Goal: Task Accomplishment & Management: Complete application form

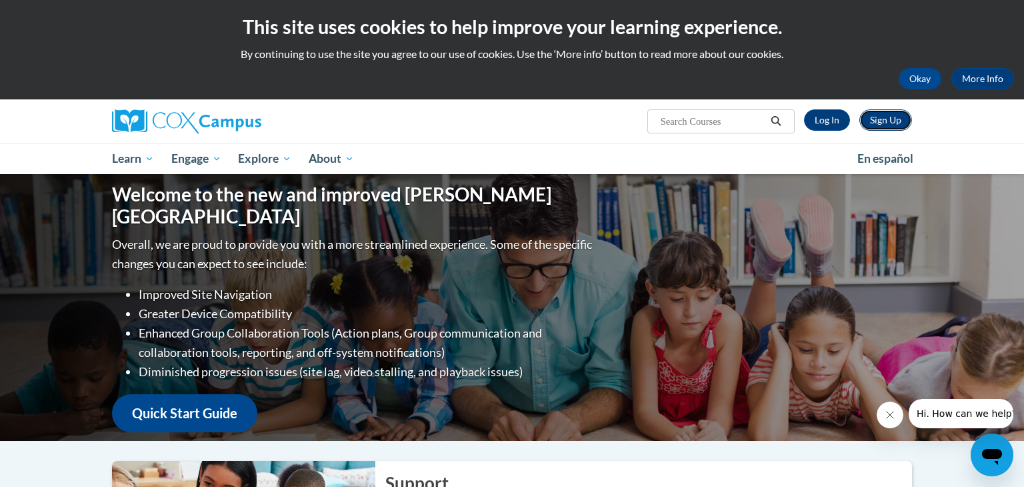
click at [895, 121] on link "Sign Up" at bounding box center [886, 119] width 53 height 21
click at [834, 120] on link "Log In" at bounding box center [827, 119] width 46 height 21
click at [834, 117] on link "Log In" at bounding box center [827, 119] width 46 height 21
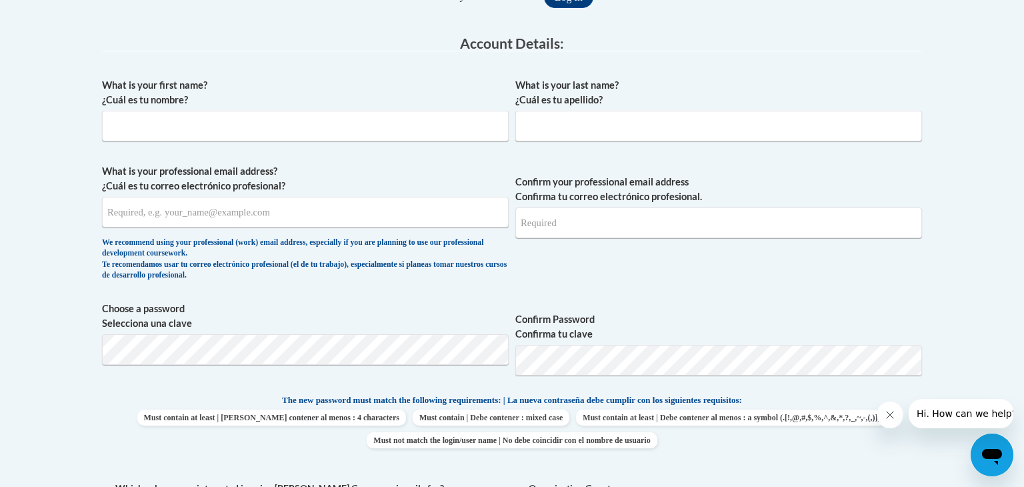
scroll to position [360, 0]
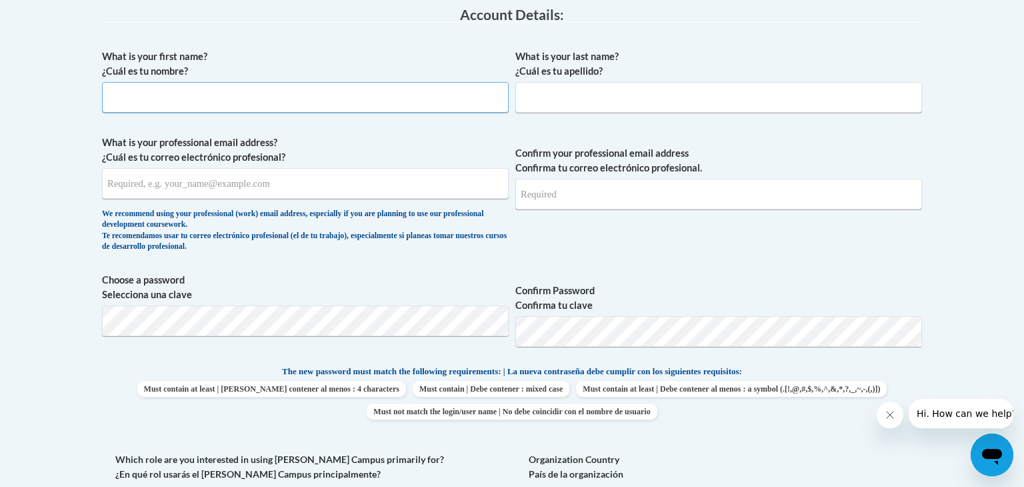
click at [167, 96] on input "What is your first name? ¿Cuál es tu nombre?" at bounding box center [305, 97] width 407 height 31
type input "[PERSON_NAME]"
click at [654, 97] on input "What is your last name? ¿Cuál es tu apellido?" at bounding box center [718, 97] width 407 height 31
type input "[PERSON_NAME]"
click at [274, 453] on label "Which role are you interested in using Cox Campus primarily for? ¿En qué rol us…" at bounding box center [305, 466] width 407 height 29
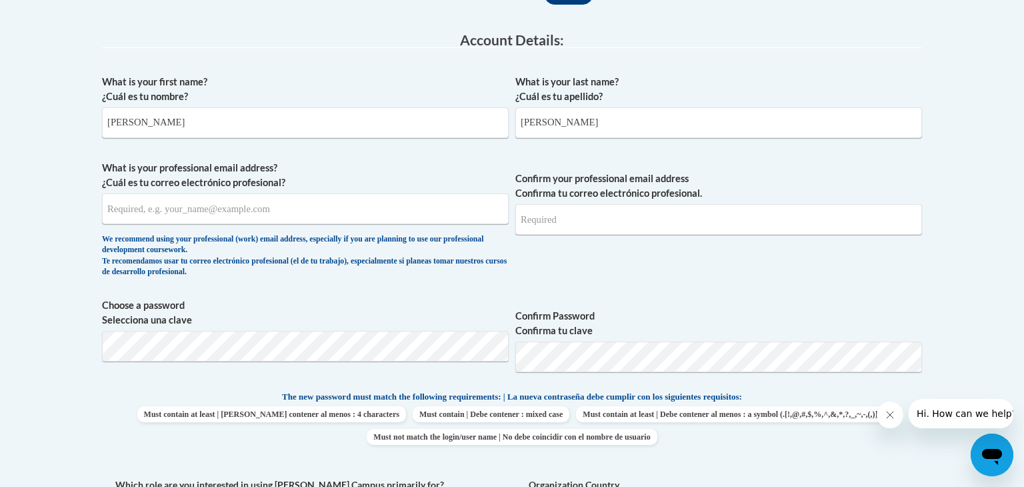
scroll to position [331, 0]
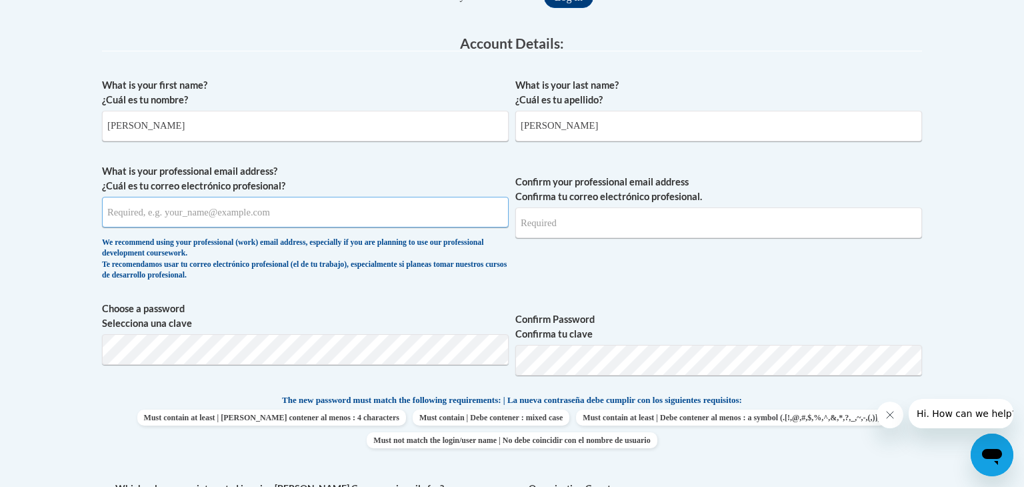
click at [267, 213] on input "What is your professional email address? ¿Cuál es tu correo electrónico profesi…" at bounding box center [305, 212] width 407 height 31
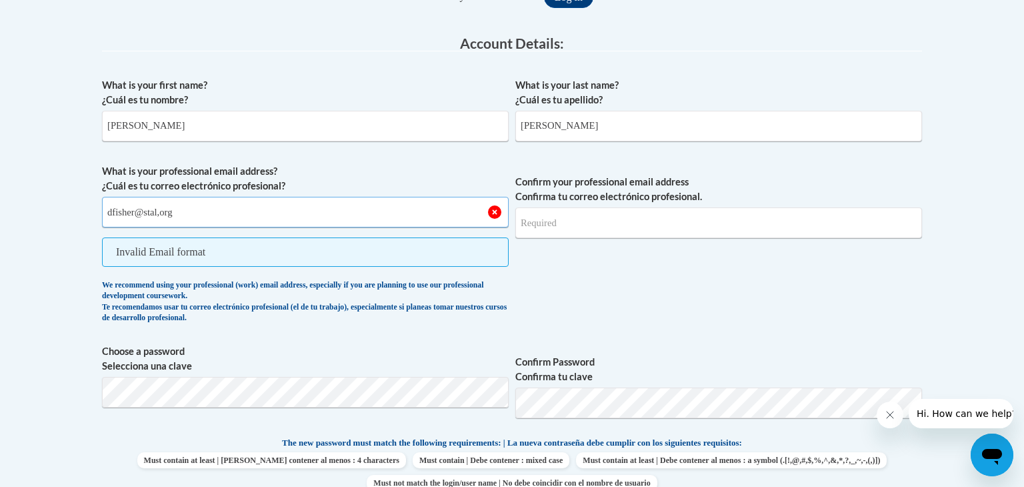
click at [165, 215] on input "dfisher@stal,org" at bounding box center [305, 212] width 407 height 31
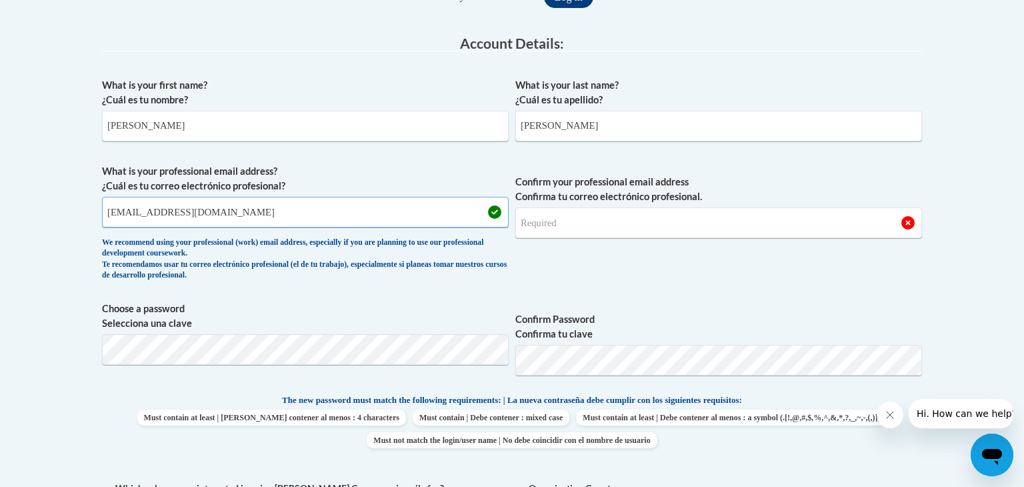
type input "dfisher@stal.org"
click at [613, 217] on input "Confirm your professional email address Confirma tu correo electrónico profesio…" at bounding box center [718, 222] width 407 height 31
type input "dfisher@stal.org"
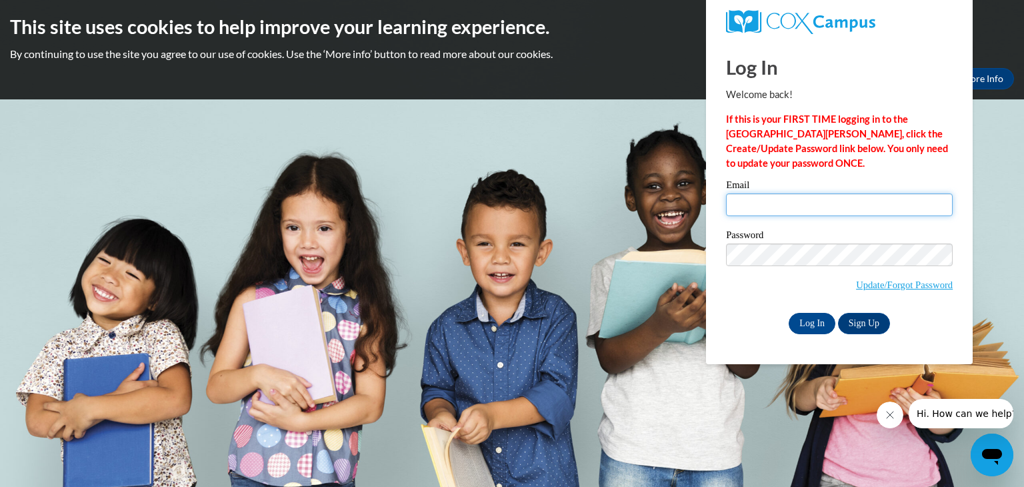
click at [793, 204] on input "Email" at bounding box center [839, 204] width 227 height 23
type input "[EMAIL_ADDRESS][DOMAIN_NAME]"
click at [814, 325] on input "Log In" at bounding box center [812, 323] width 47 height 21
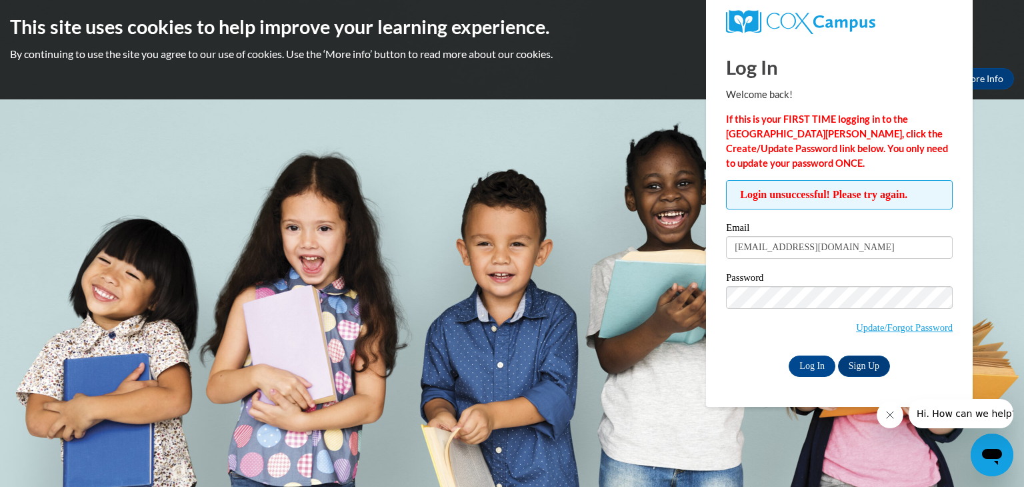
click at [542, 135] on body "This site uses cookies to help improve your learning experience. By continuing …" at bounding box center [512, 243] width 1024 height 487
click at [864, 327] on link "Update/Forgot Password" at bounding box center [904, 327] width 97 height 11
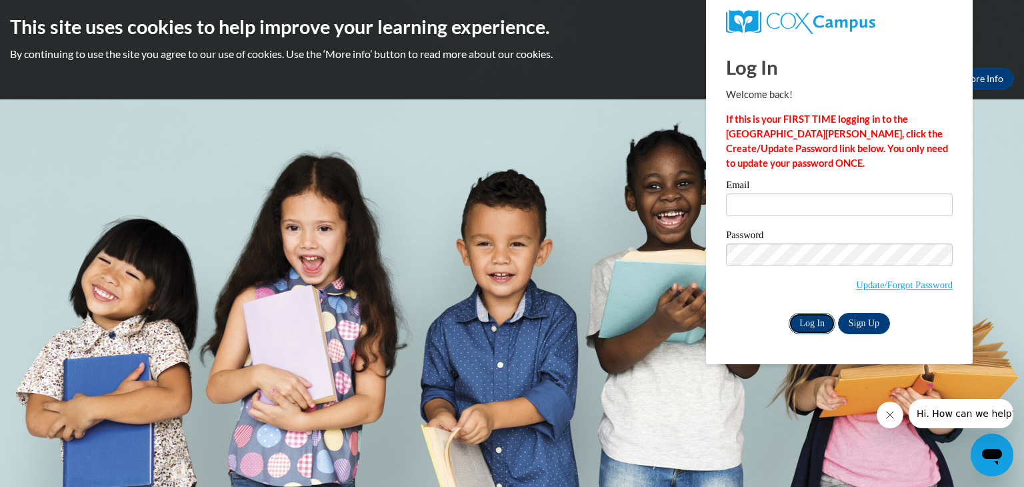
click at [814, 323] on input "Log In" at bounding box center [812, 323] width 47 height 21
type input "D"
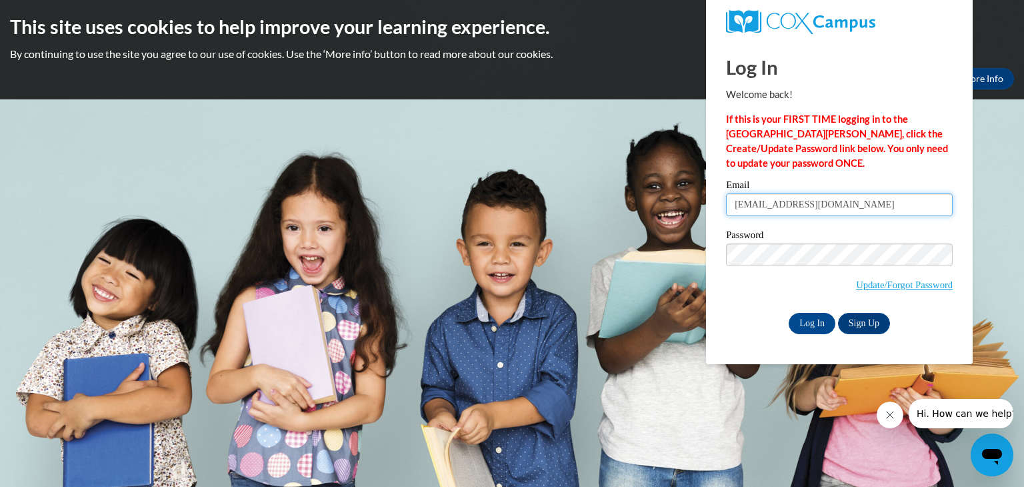
type input "[EMAIL_ADDRESS][DOMAIN_NAME]"
click at [802, 323] on input "Log In" at bounding box center [812, 323] width 47 height 21
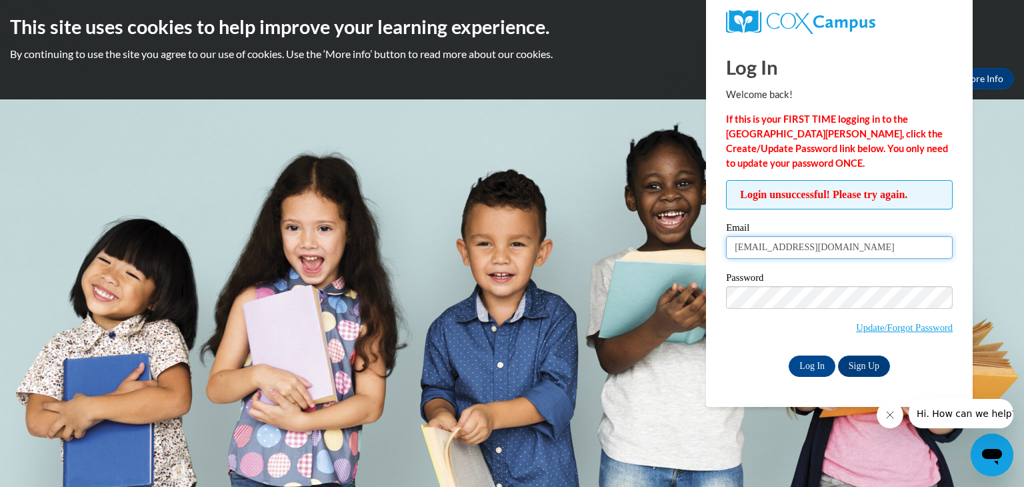
click at [816, 249] on input "[EMAIL_ADDRESS][DOMAIN_NAME]" at bounding box center [839, 247] width 227 height 23
type input "d"
type input "dmfof1963@aoi.com"
click at [793, 367] on input "Log In" at bounding box center [812, 365] width 47 height 21
click at [858, 326] on link "Update/Forgot Password" at bounding box center [904, 327] width 97 height 11
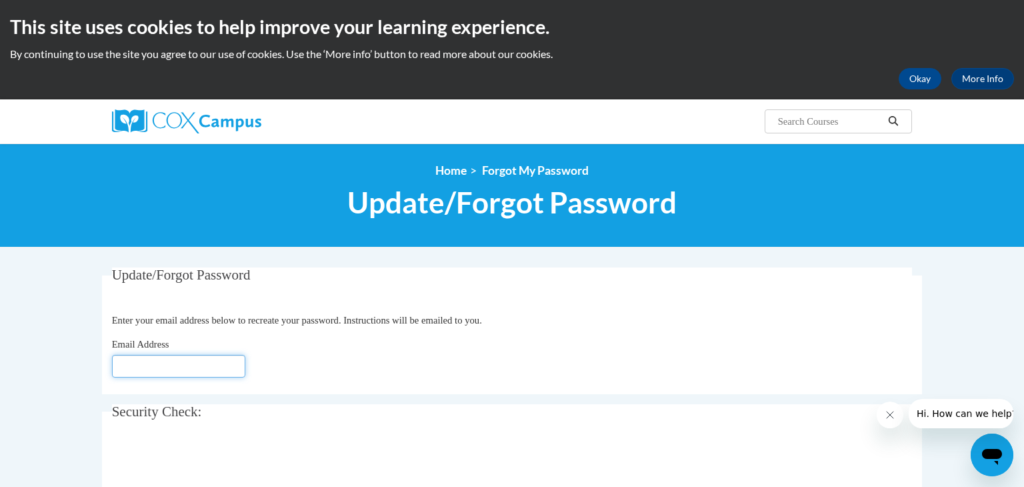
click at [179, 369] on input "Email Address" at bounding box center [178, 366] width 133 height 23
type input "[EMAIL_ADDRESS][DOMAIN_NAME]"
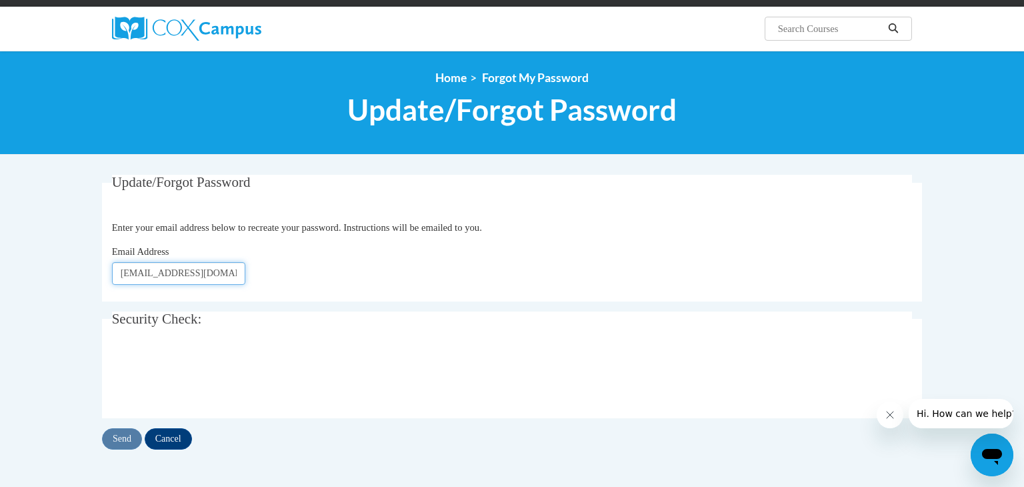
scroll to position [93, 0]
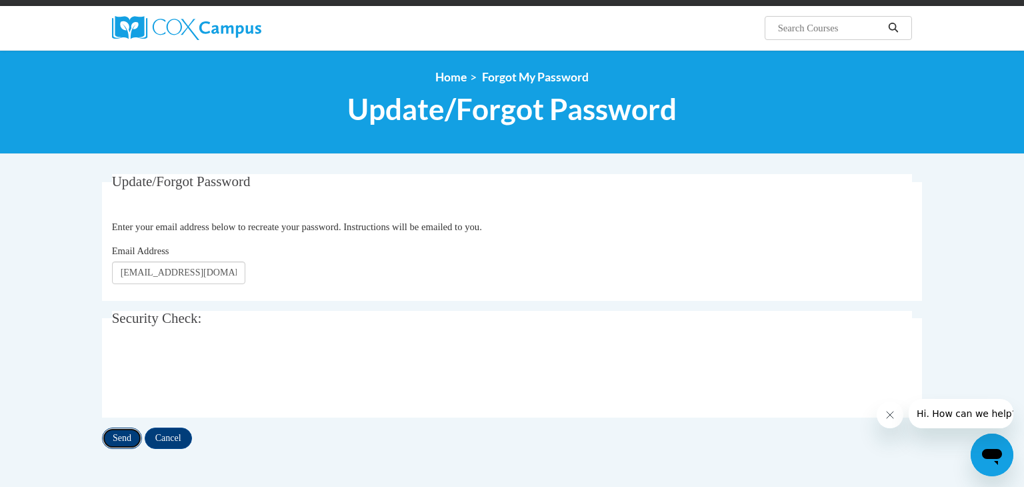
click at [125, 441] on input "Send" at bounding box center [122, 437] width 40 height 21
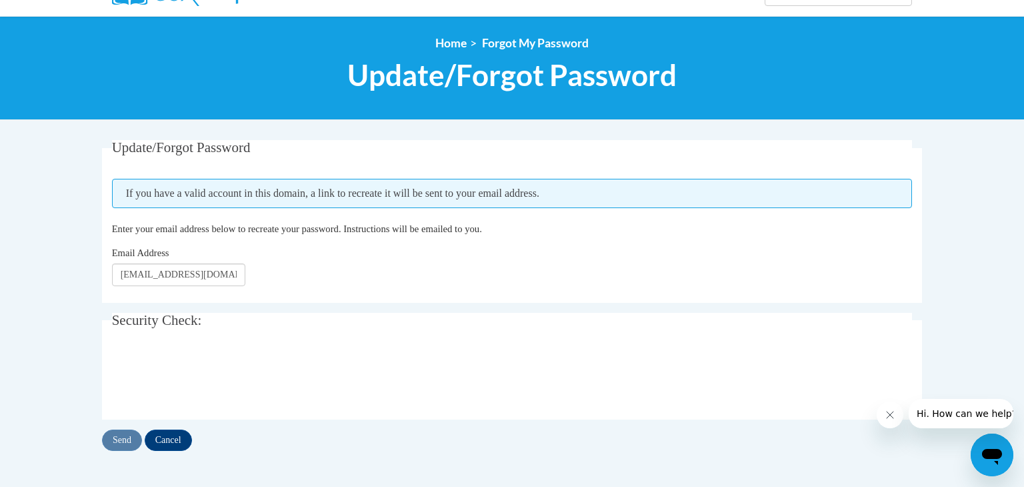
scroll to position [138, 0]
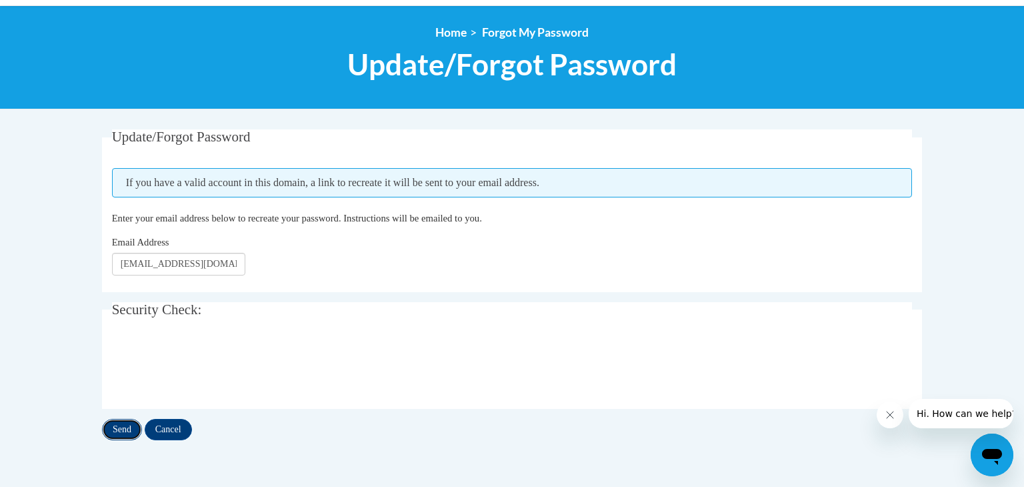
click at [122, 429] on input "Send" at bounding box center [122, 429] width 40 height 21
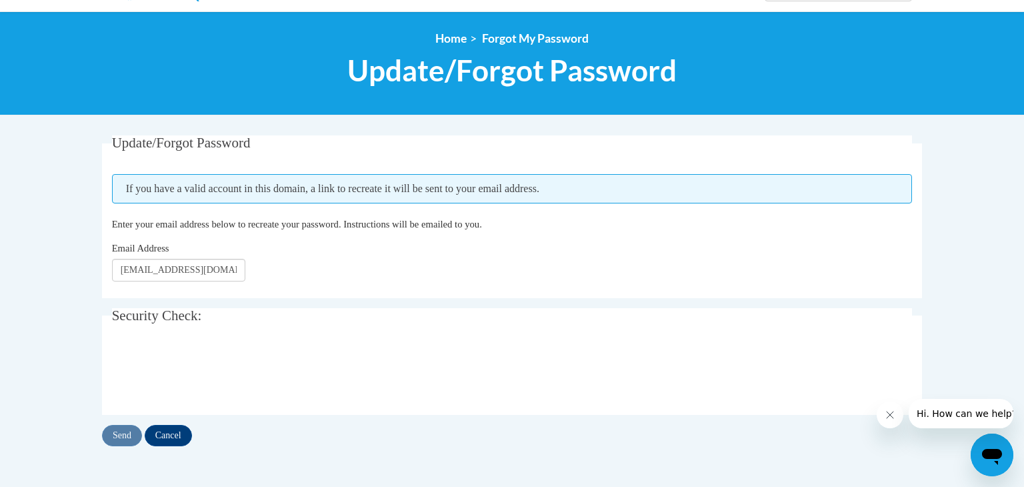
scroll to position [138, 0]
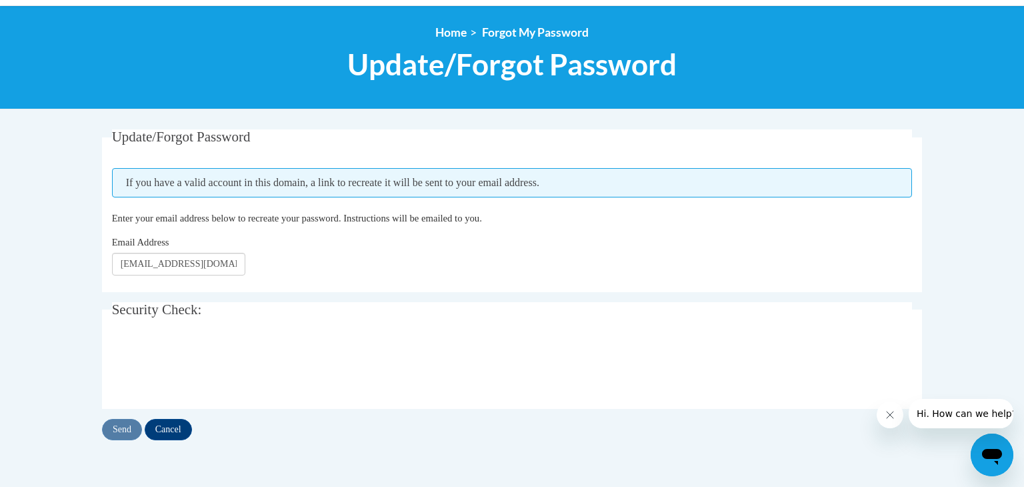
click at [980, 411] on span "Hi. How can we help?" at bounding box center [967, 413] width 100 height 11
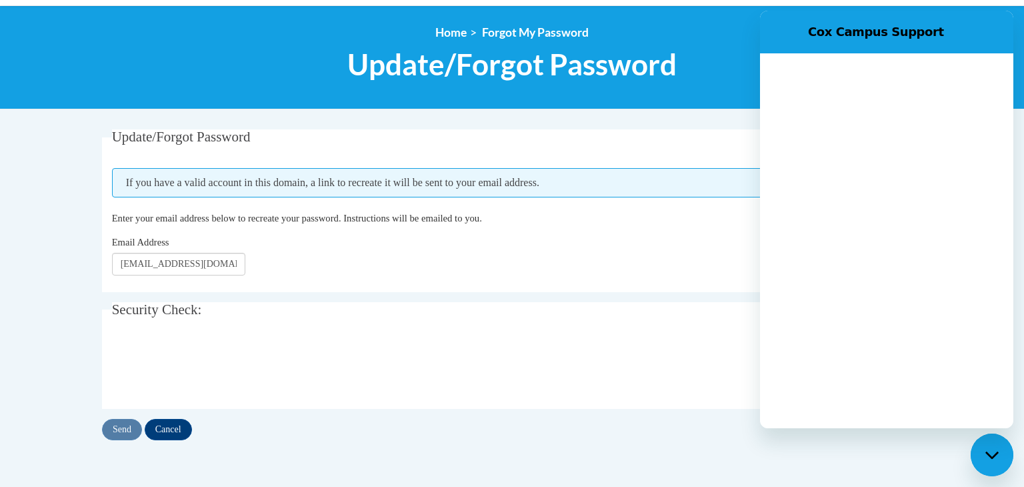
scroll to position [0, 0]
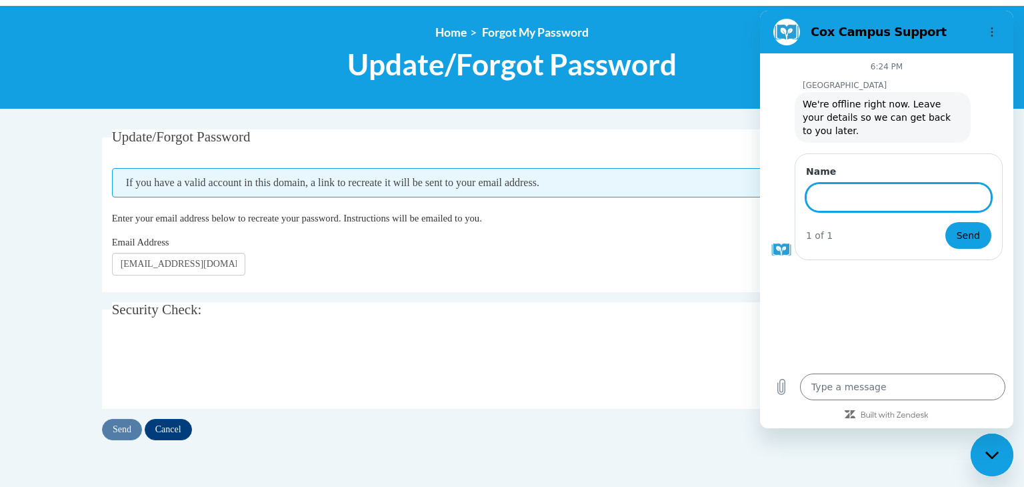
click at [665, 340] on div at bounding box center [512, 366] width 801 height 52
click at [988, 451] on icon "Close messaging window" at bounding box center [993, 455] width 14 height 9
type textarea "x"
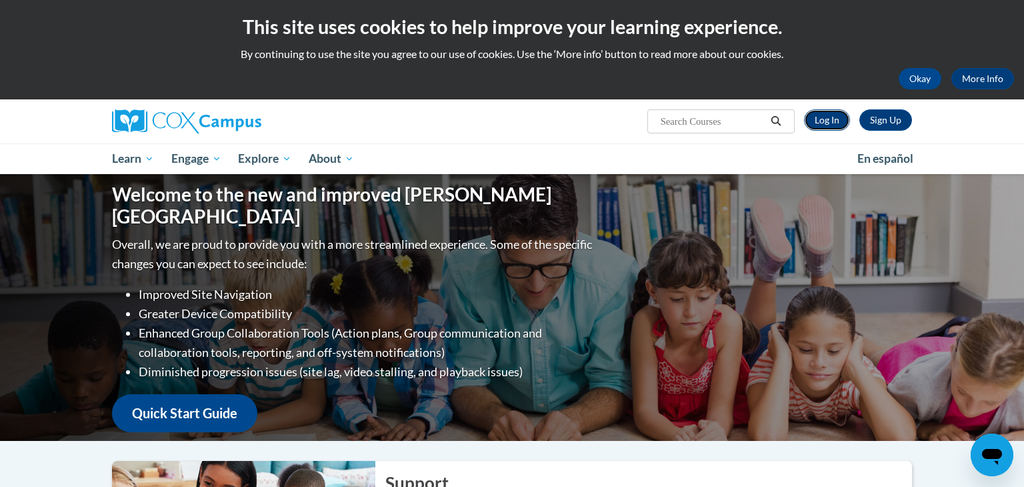
click at [830, 119] on link "Log In" at bounding box center [827, 119] width 46 height 21
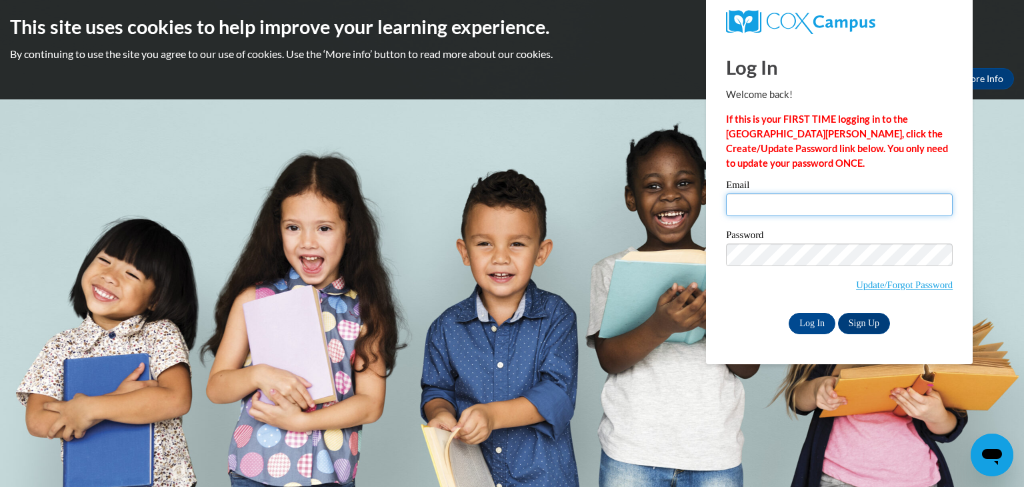
click at [781, 205] on input "Email" at bounding box center [839, 204] width 227 height 23
type input "[EMAIL_ADDRESS][DOMAIN_NAME]"
click at [824, 327] on input "Log In" at bounding box center [812, 323] width 47 height 21
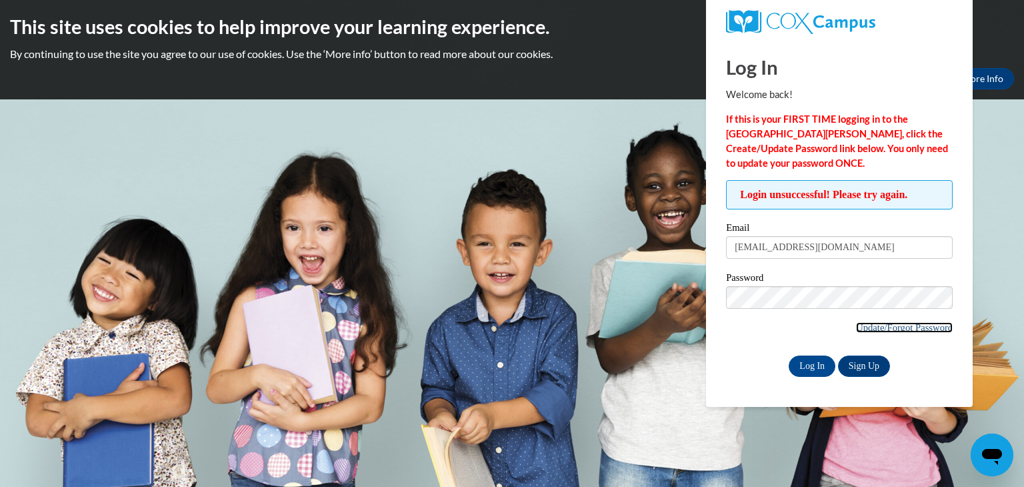
click at [865, 325] on link "Update/Forgot Password" at bounding box center [904, 327] width 97 height 11
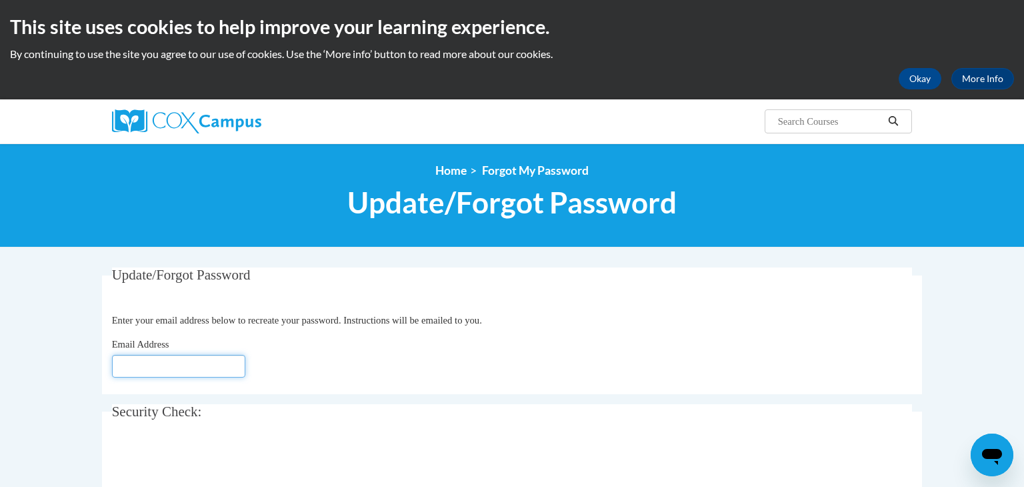
click at [149, 368] on input "Email Address" at bounding box center [178, 366] width 133 height 23
type input "dfisher@stal.org"
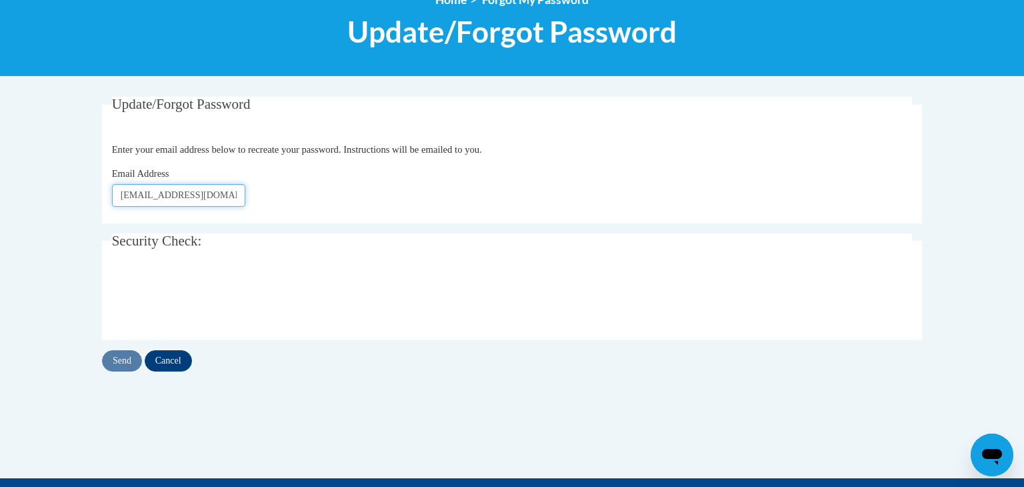
scroll to position [185, 0]
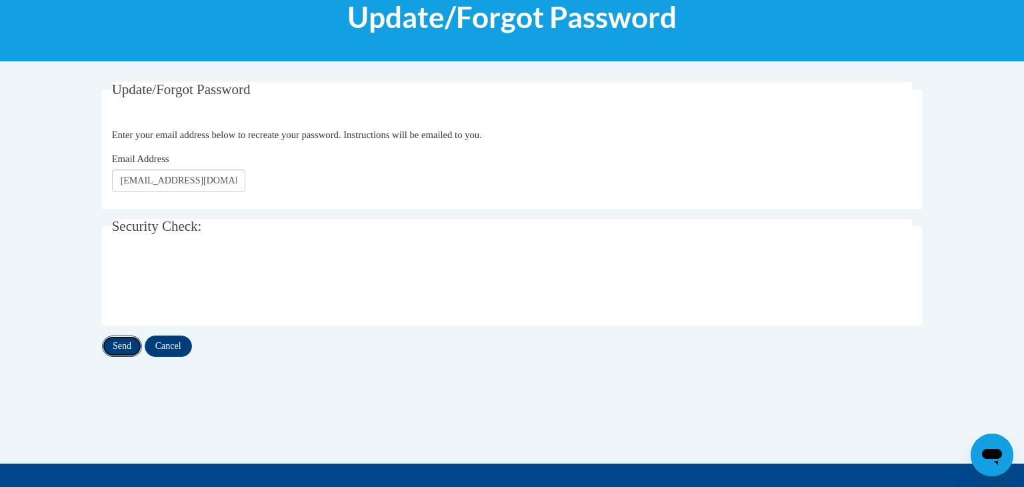
click at [123, 345] on input "Send" at bounding box center [122, 345] width 40 height 21
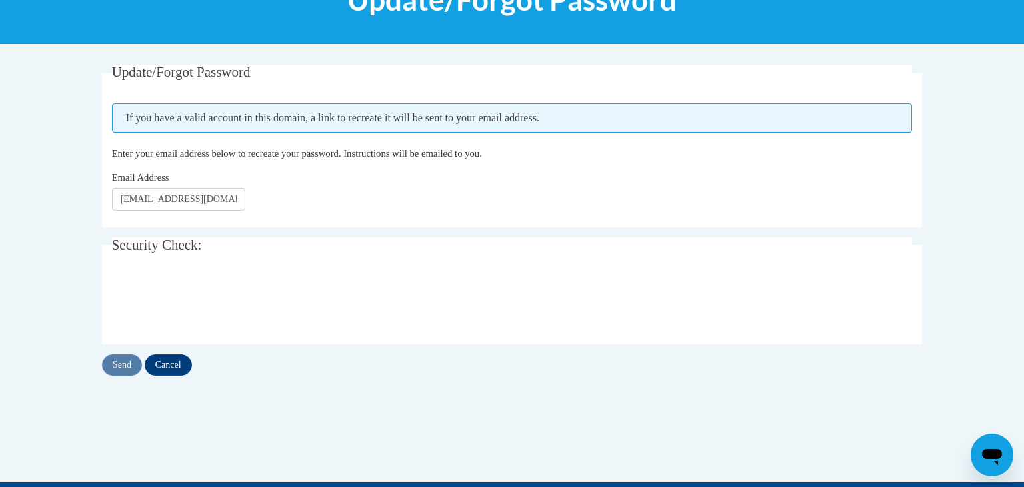
scroll to position [219, 0]
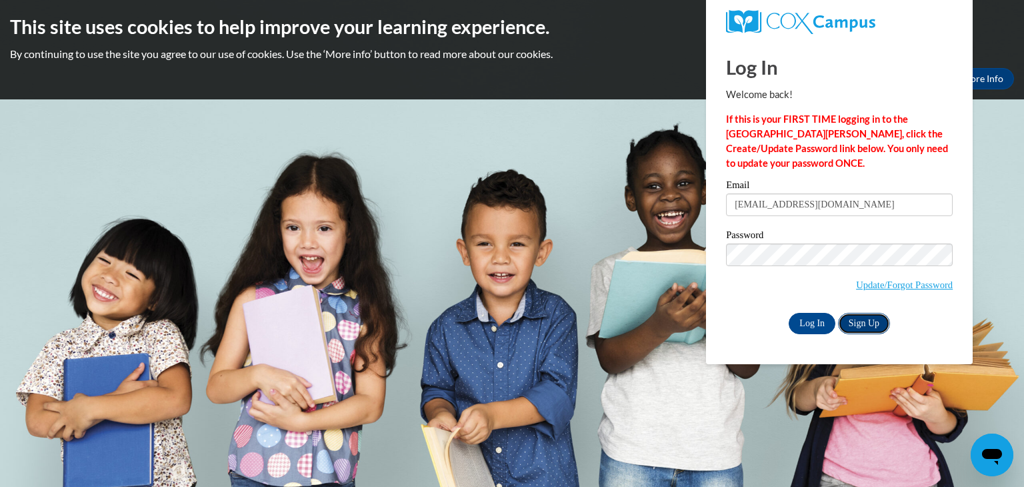
click at [866, 323] on link "Sign Up" at bounding box center [864, 323] width 52 height 21
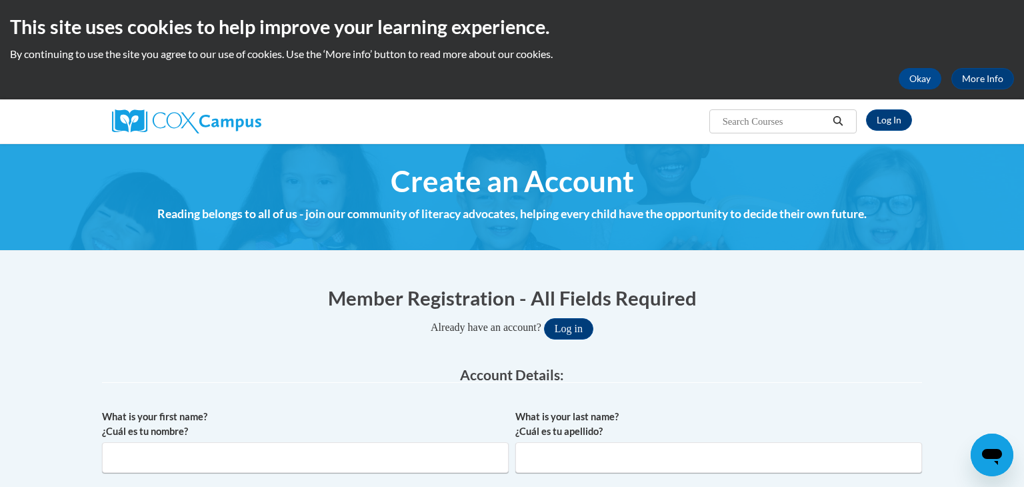
click at [856, 331] on div "Already have an account? Log in" at bounding box center [512, 328] width 820 height 21
click at [584, 324] on button "Log in" at bounding box center [568, 328] width 49 height 21
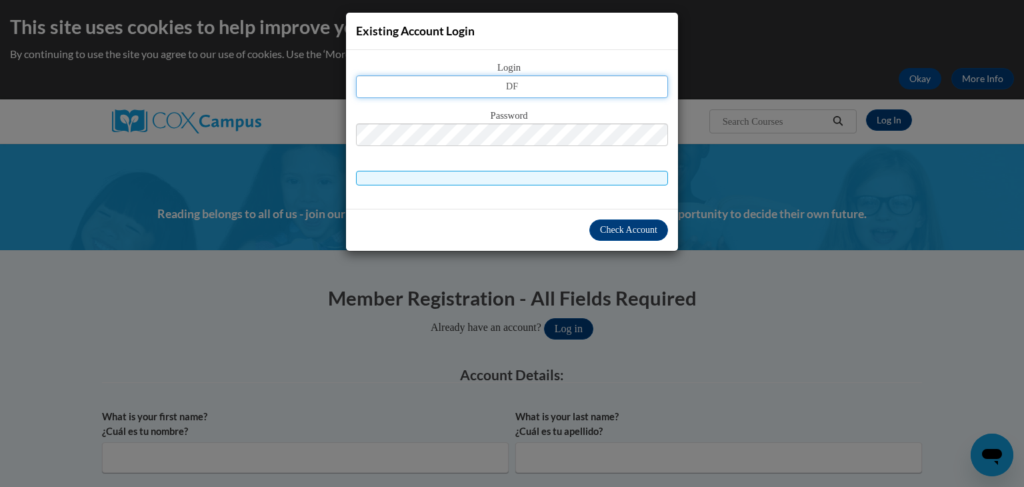
type input "D"
type input "[EMAIL_ADDRESS][DOMAIN_NAME]"
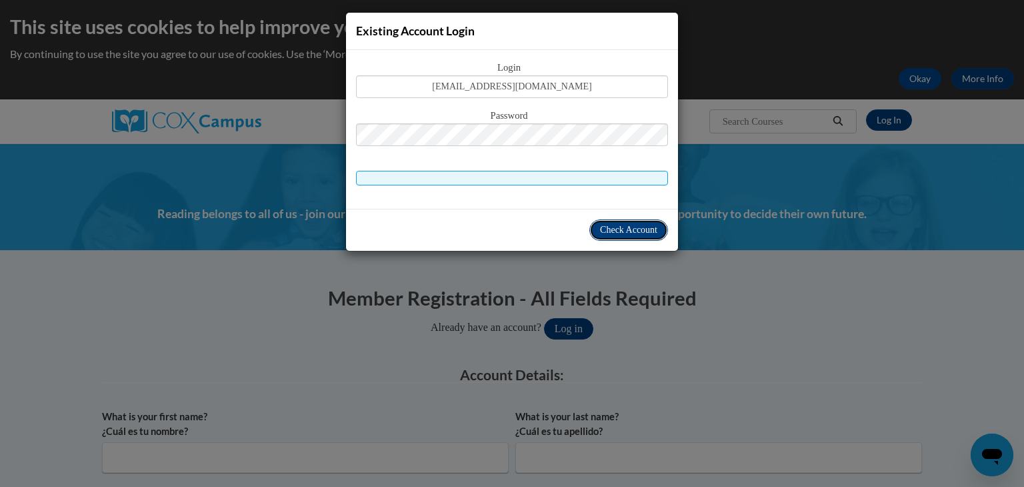
click at [632, 226] on span "Check Account" at bounding box center [628, 230] width 57 height 10
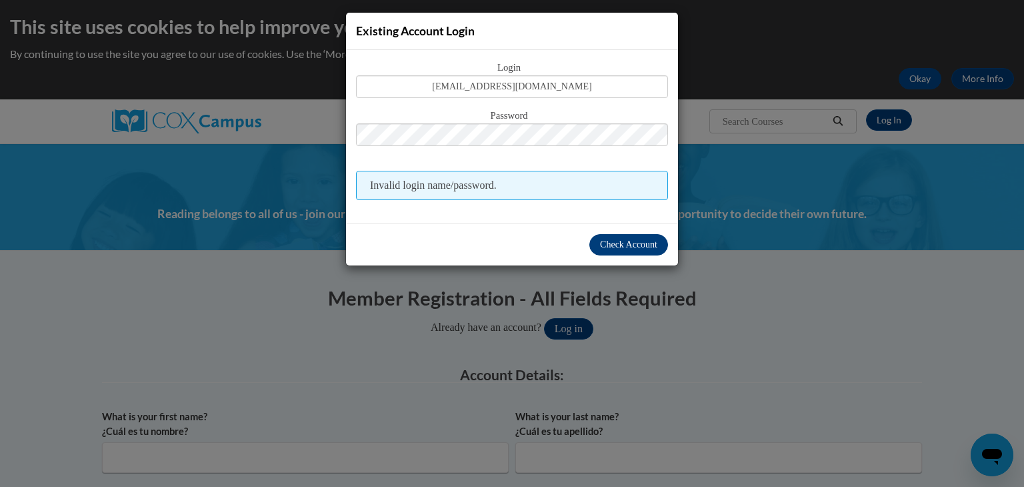
click at [632, 226] on div "Check Account" at bounding box center [512, 244] width 332 height 42
click at [767, 56] on div "Existing Account Login Login dfisher@stal.org Password Invalid login name/passw…" at bounding box center [512, 243] width 1024 height 487
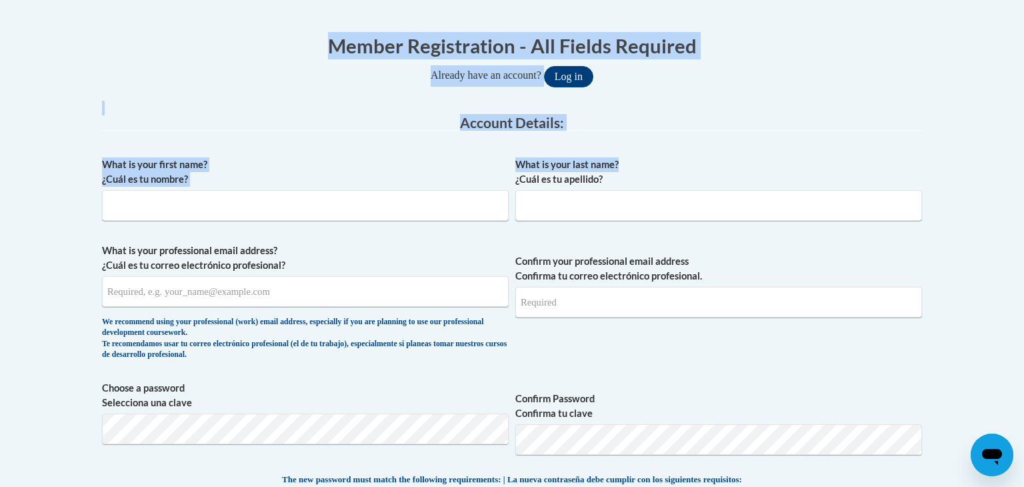
scroll to position [323, 0]
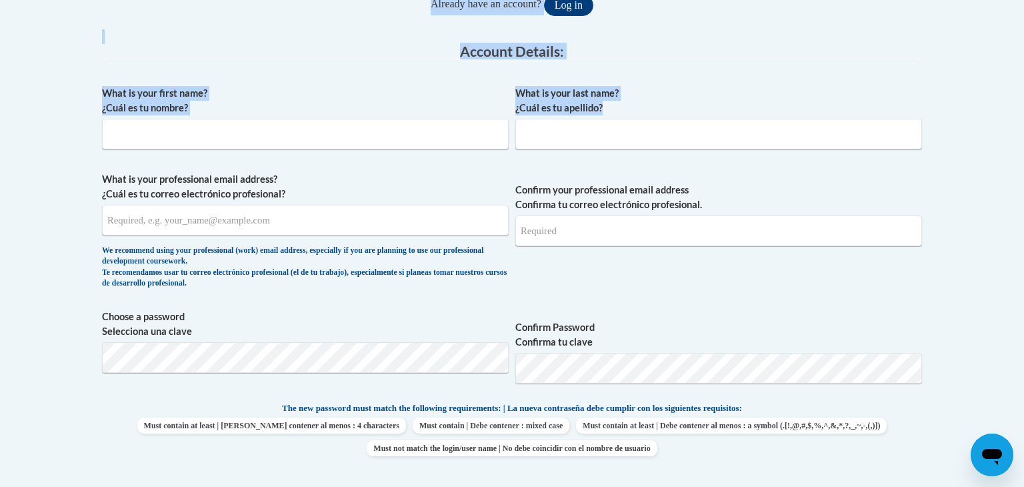
drag, startPoint x: 1024, startPoint y: 58, endPoint x: 999, endPoint y: 155, distance: 100.4
click at [999, 155] on body "This site uses cookies to help improve your learning experience. By continuing …" at bounding box center [512, 491] width 1024 height 1628
click at [340, 135] on input "What is your first name? ¿Cuál es tu nombre?" at bounding box center [305, 134] width 407 height 31
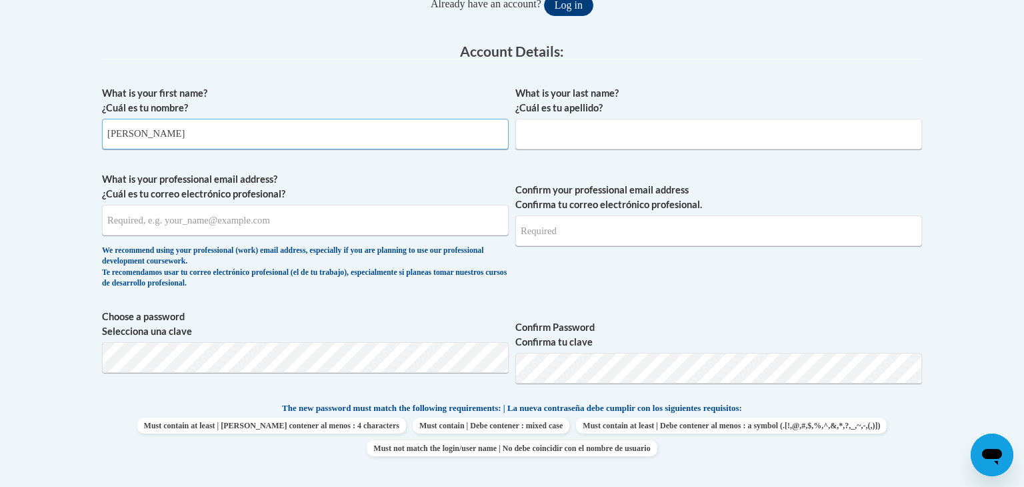
type input "Darlene"
click at [606, 137] on input "What is your last name? ¿Cuál es tu apellido?" at bounding box center [718, 134] width 407 height 31
type input "Fisher"
click at [300, 221] on input "What is your professional email address? ¿Cuál es tu correo electrónico profesi…" at bounding box center [305, 220] width 407 height 31
type input "dmfof1963@aol.com"
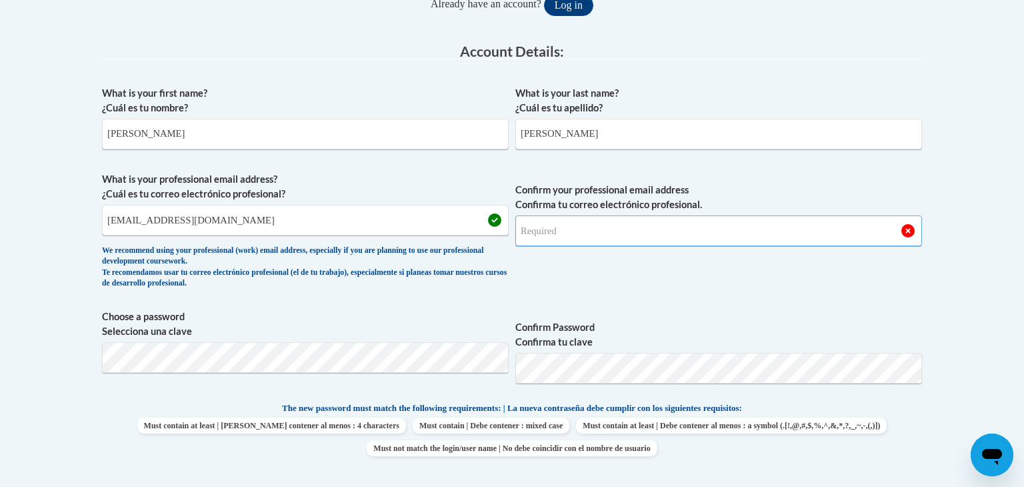
click at [658, 229] on input "Confirm your professional email address Confirma tu correo electrónico profesio…" at bounding box center [718, 230] width 407 height 31
type input "dmfof1963@aol.com"
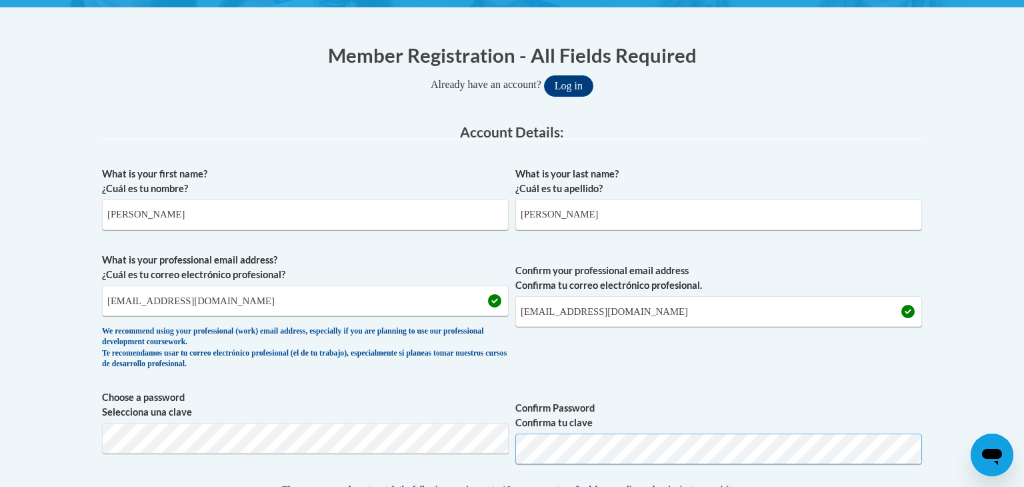
scroll to position [218, 0]
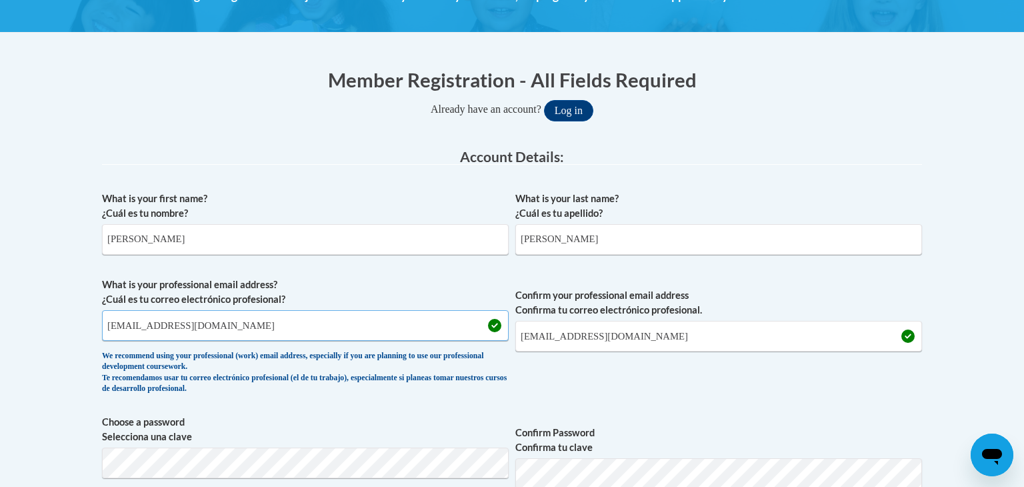
click at [207, 327] on input "dmfof1963@aol.com" at bounding box center [305, 325] width 407 height 31
type input "d"
type input "dfisher@stal.org"
click at [638, 326] on input "dmfof1963@aol.com" at bounding box center [718, 336] width 407 height 31
type input "d"
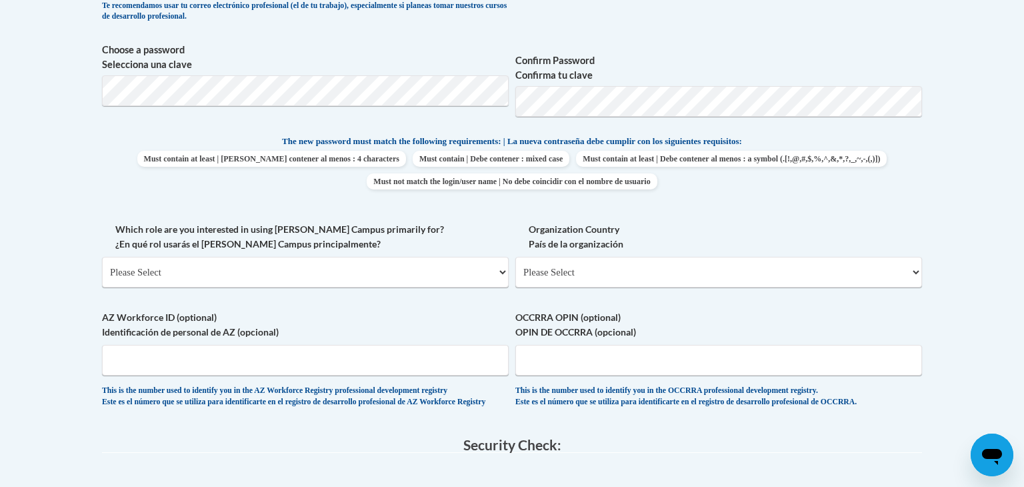
scroll to position [722, 0]
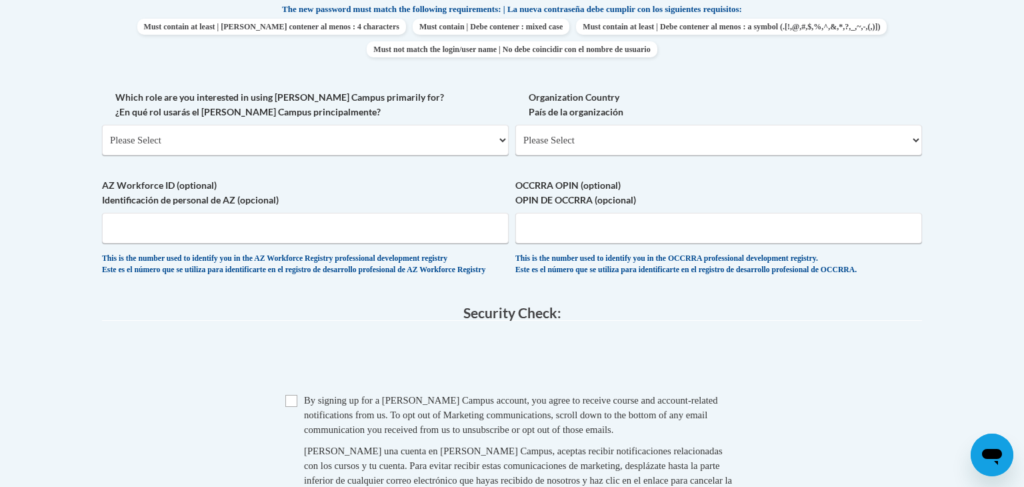
type input "dfisher@stal.org"
click at [502, 138] on select "Please Select College/University | Colegio/Universidad Community/Nonprofit Part…" at bounding box center [305, 140] width 407 height 31
select select "fbf2d438-af2f-41f8-98f1-81c410e29de3"
click at [102, 125] on select "Please Select College/University | Colegio/Universidad Community/Nonprofit Part…" at bounding box center [305, 140] width 407 height 31
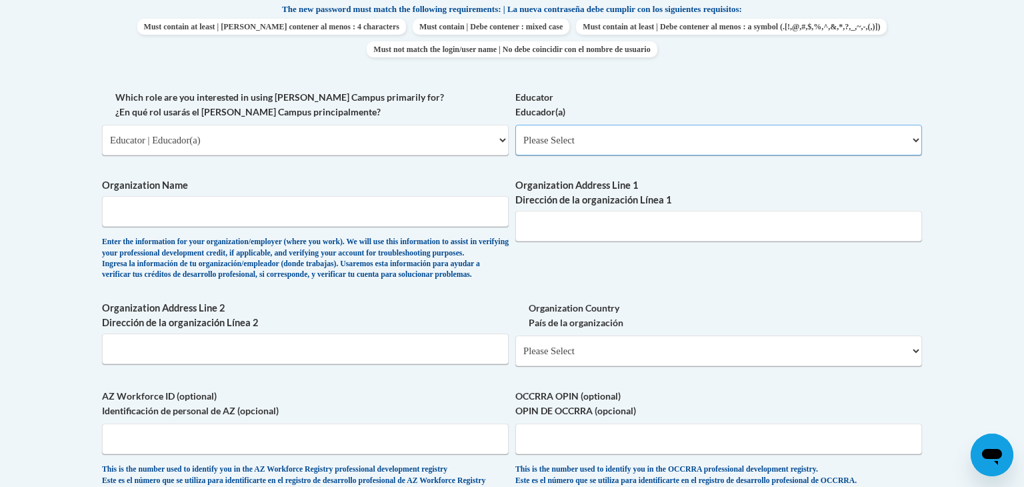
click at [917, 139] on select "Please Select Early Learning/Daycare Teacher/Family Home Care Provider | Maestr…" at bounding box center [718, 140] width 407 height 31
click at [207, 177] on div "What is your first name? ¿Cuál es tu nombre? Darlene What is your last name? ¿C…" at bounding box center [512, 90] width 820 height 819
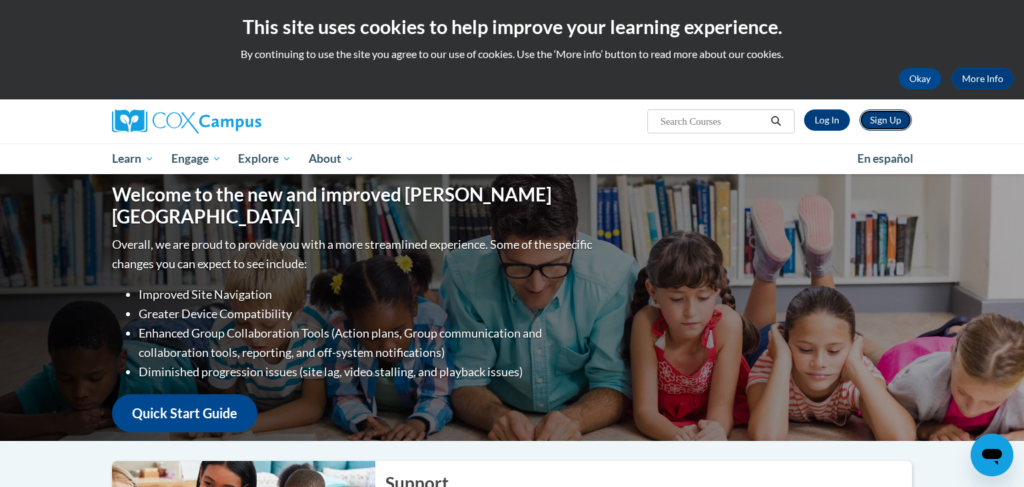
click at [890, 121] on link "Sign Up" at bounding box center [886, 119] width 53 height 21
click at [849, 205] on div "Welcome to the new and improved Cox Campus Overall, we are proud to provide you…" at bounding box center [512, 307] width 840 height 267
click at [890, 120] on link "Sign Up" at bounding box center [886, 119] width 53 height 21
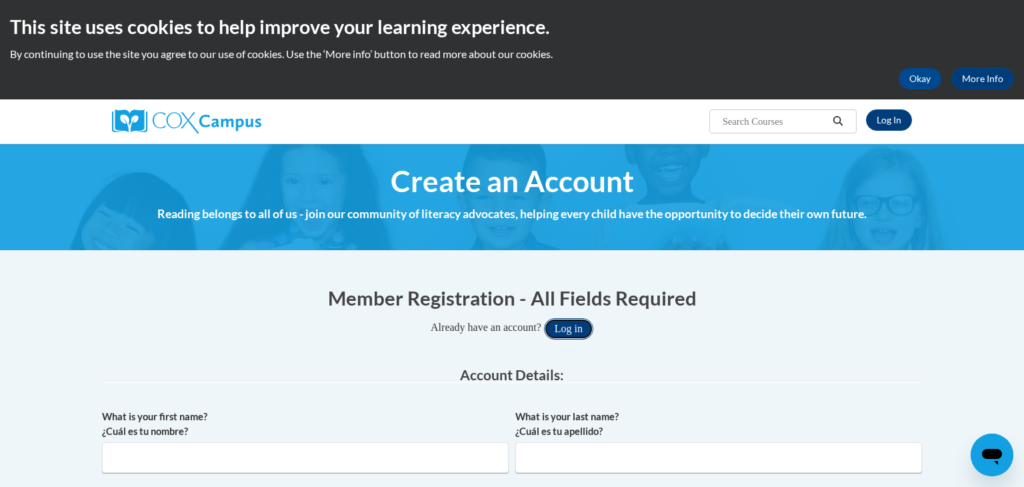
click at [574, 326] on button "Log in" at bounding box center [568, 328] width 49 height 21
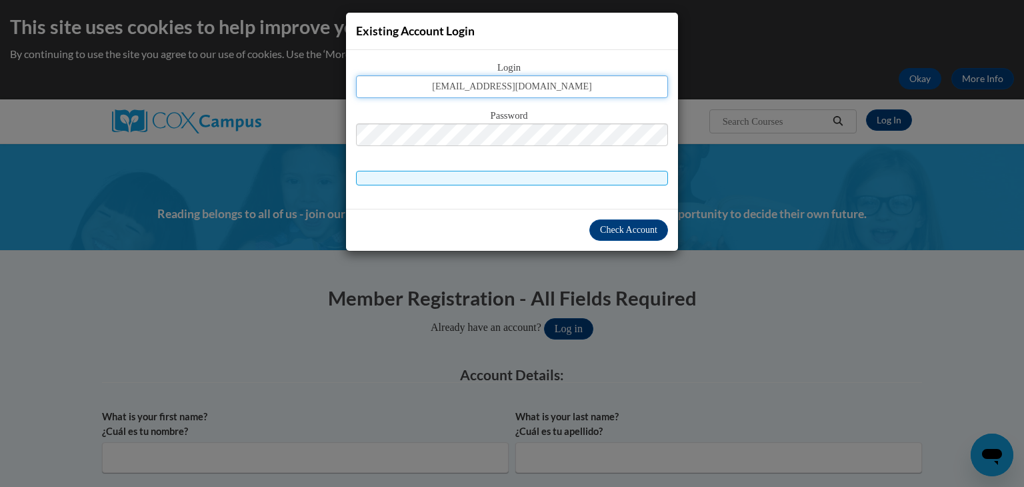
type input "dmf@stal.org"
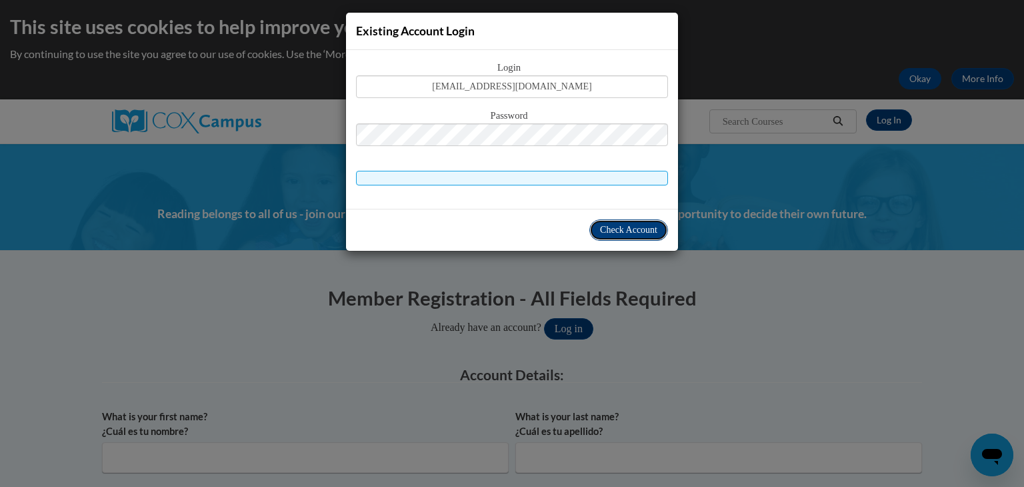
click at [637, 228] on span "Check Account" at bounding box center [628, 230] width 57 height 10
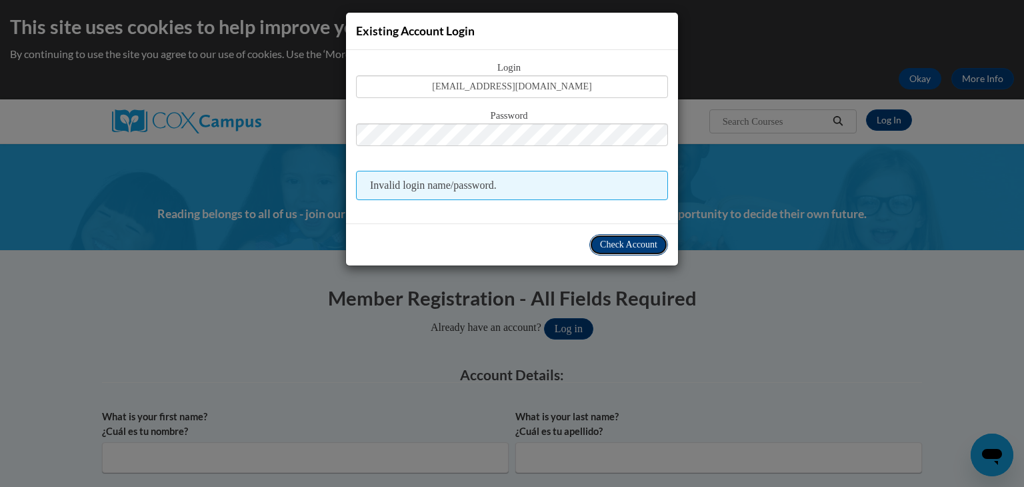
click at [666, 243] on button "Check Account" at bounding box center [629, 244] width 79 height 21
click at [652, 247] on span "Check Account" at bounding box center [628, 244] width 57 height 10
click at [784, 349] on div "Existing Account Login Login dmf@stal.org Password Invalid login name/password." at bounding box center [512, 243] width 1024 height 487
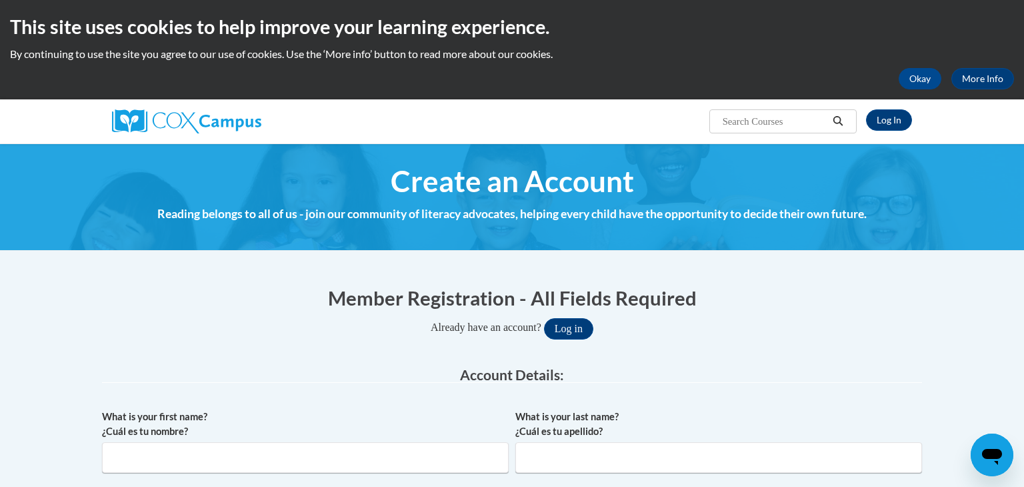
click at [794, 294] on h1 "Member Registration - All Fields Required" at bounding box center [512, 297] width 820 height 27
